Goal: Information Seeking & Learning: Learn about a topic

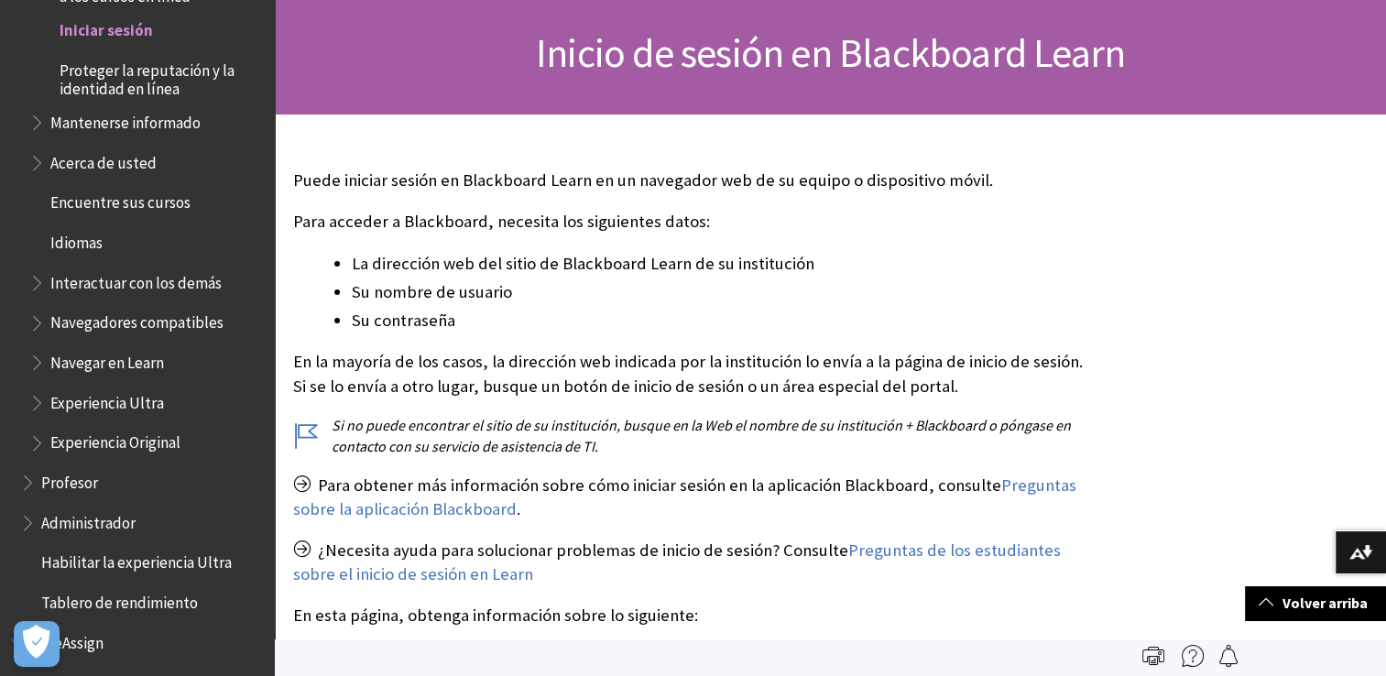
scroll to position [167, 0]
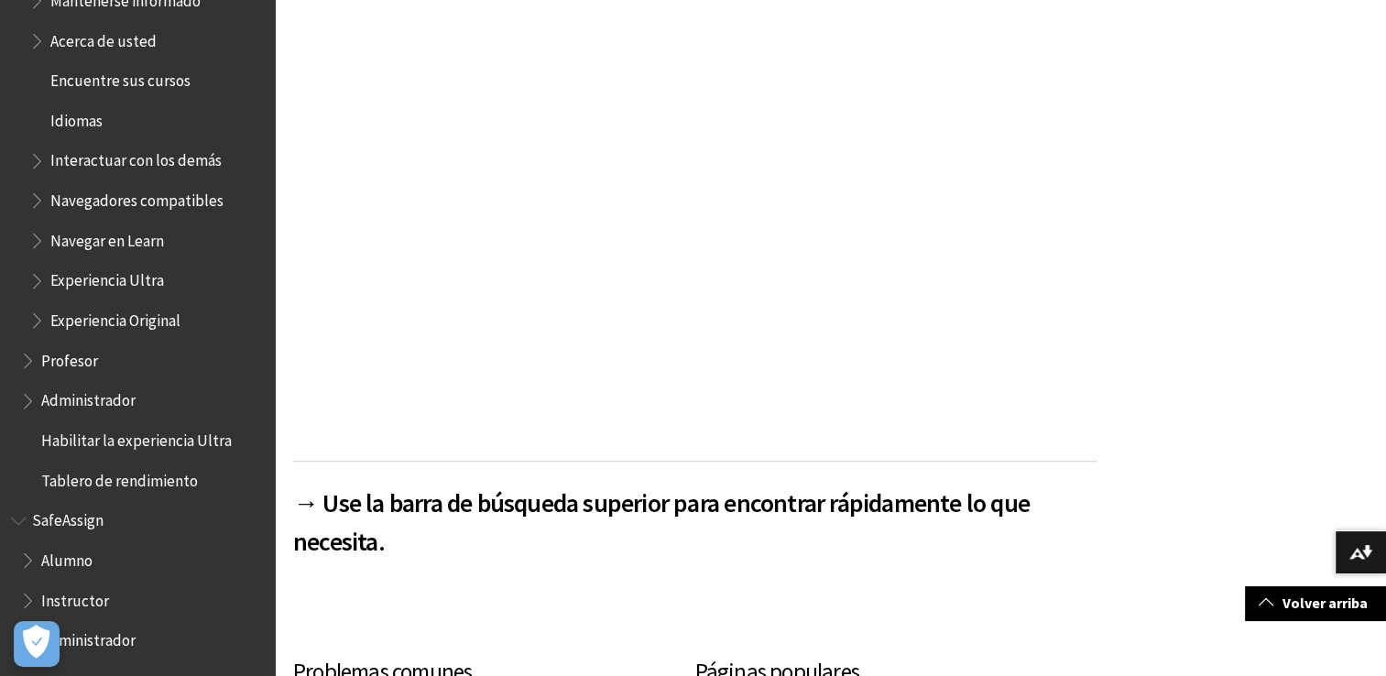
scroll to position [442, 0]
click at [29, 560] on span "Book outline for Blackboard SafeAssign" at bounding box center [29, 556] width 19 height 23
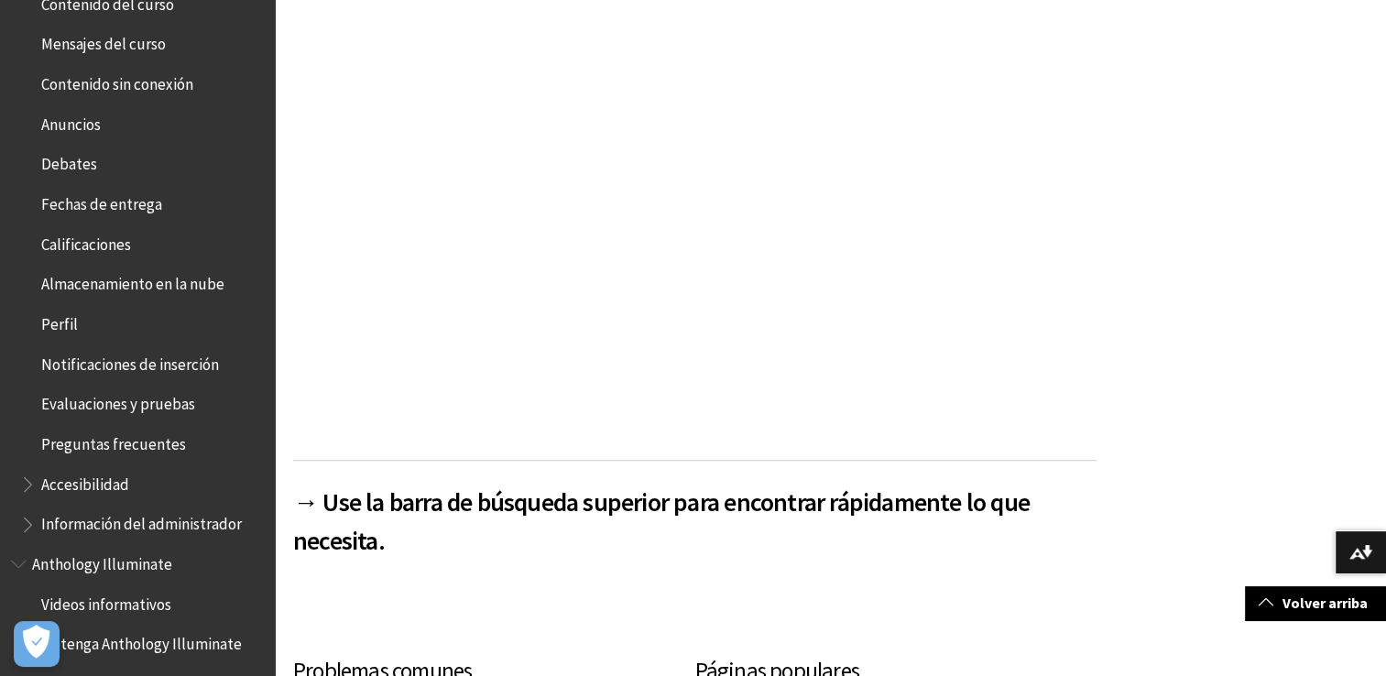
scroll to position [0, 0]
